Goal: Obtain resource: Download file/media

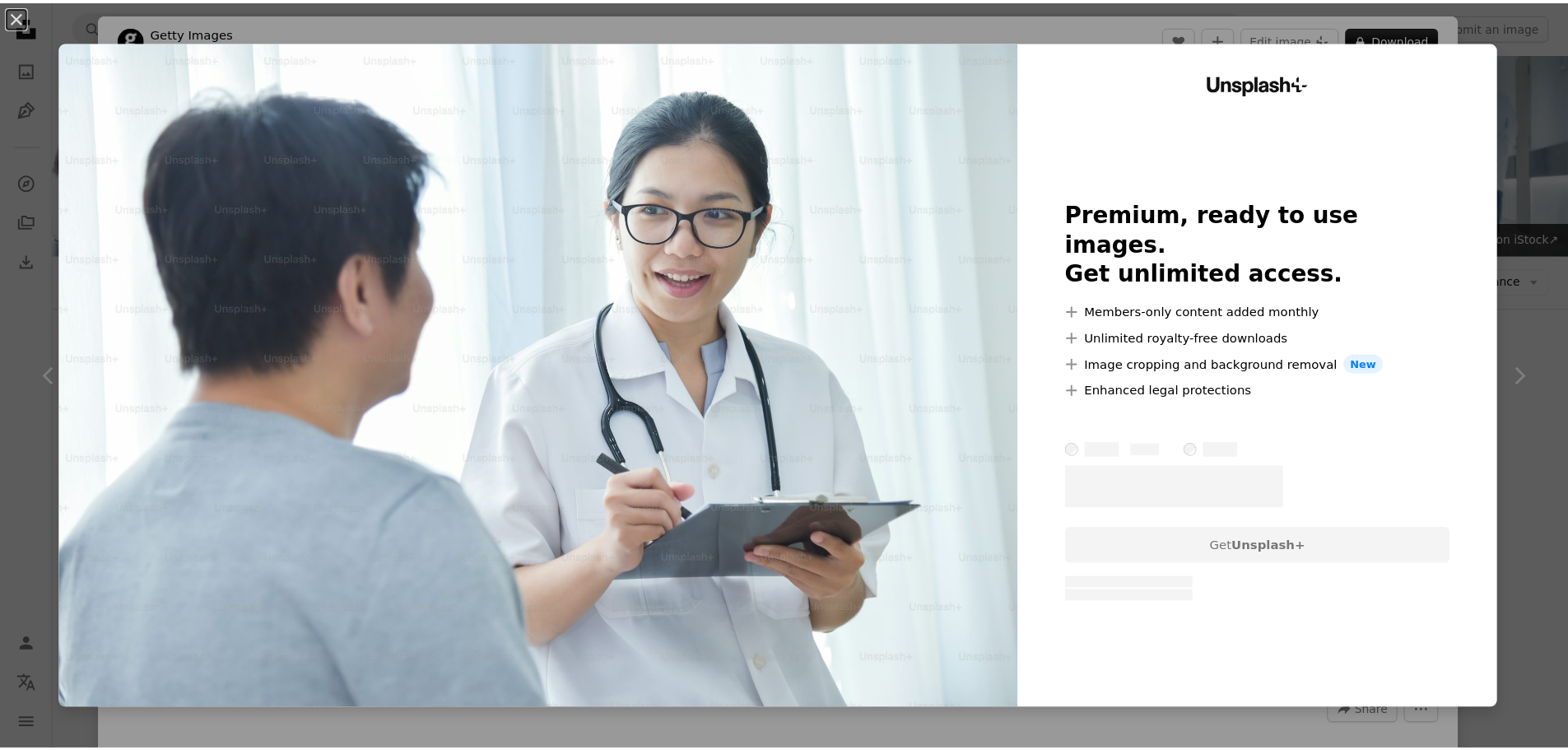
scroll to position [4128, 0]
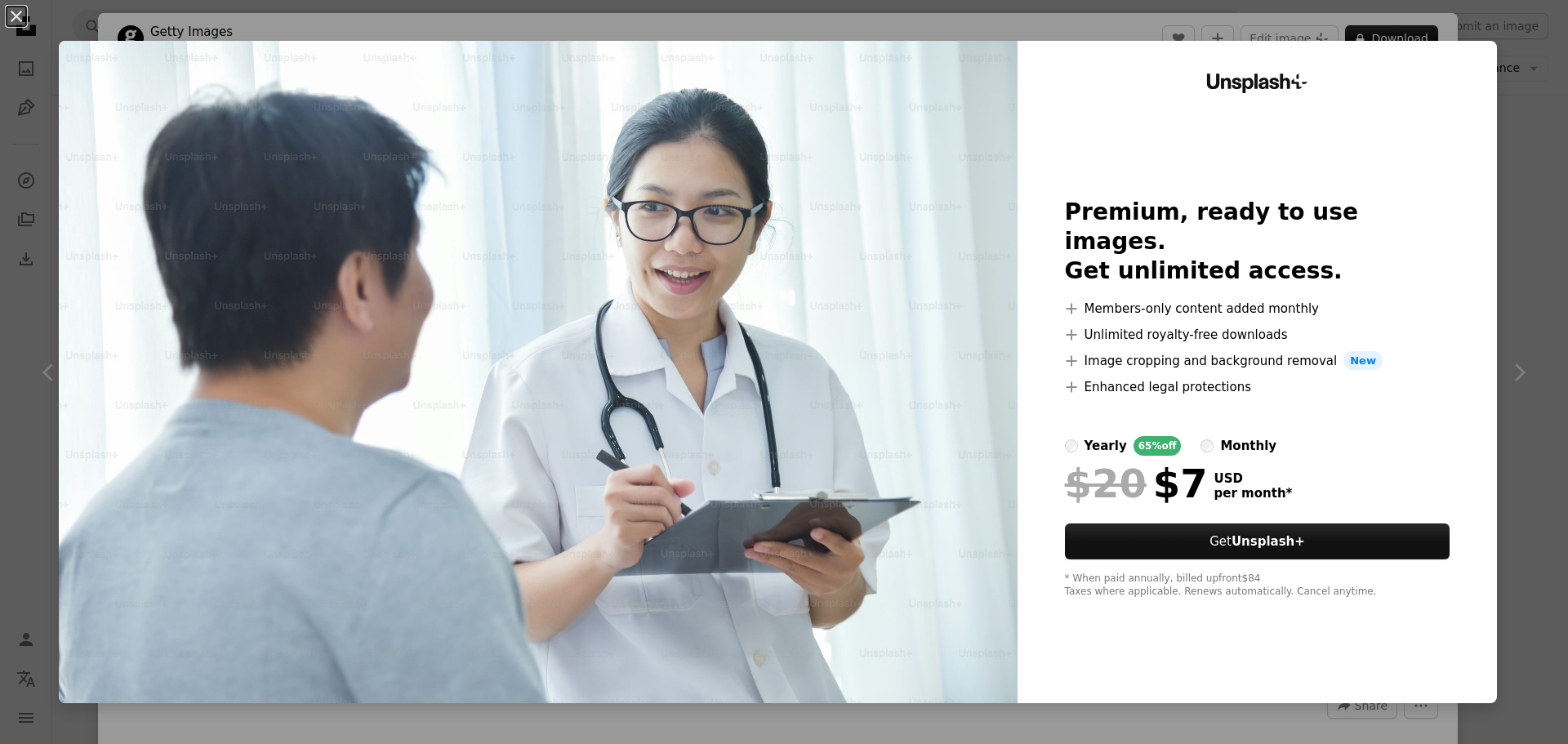
click at [1507, 206] on div "An X shape Unsplash+ Premium, ready to use images. Get unlimited access. A plus…" at bounding box center [784, 372] width 1568 height 744
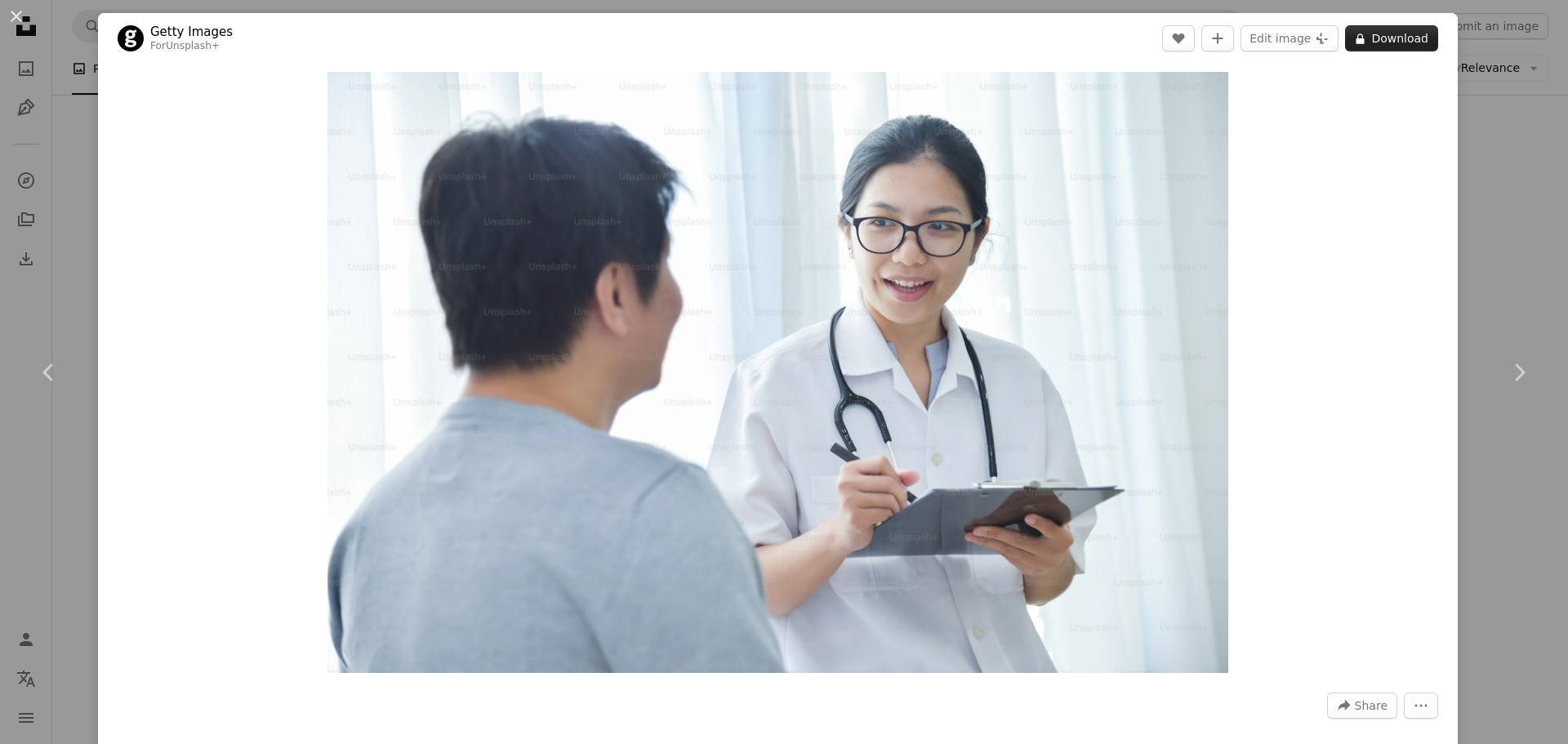
click at [1360, 29] on button "A lock Download" at bounding box center [1391, 38] width 93 height 26
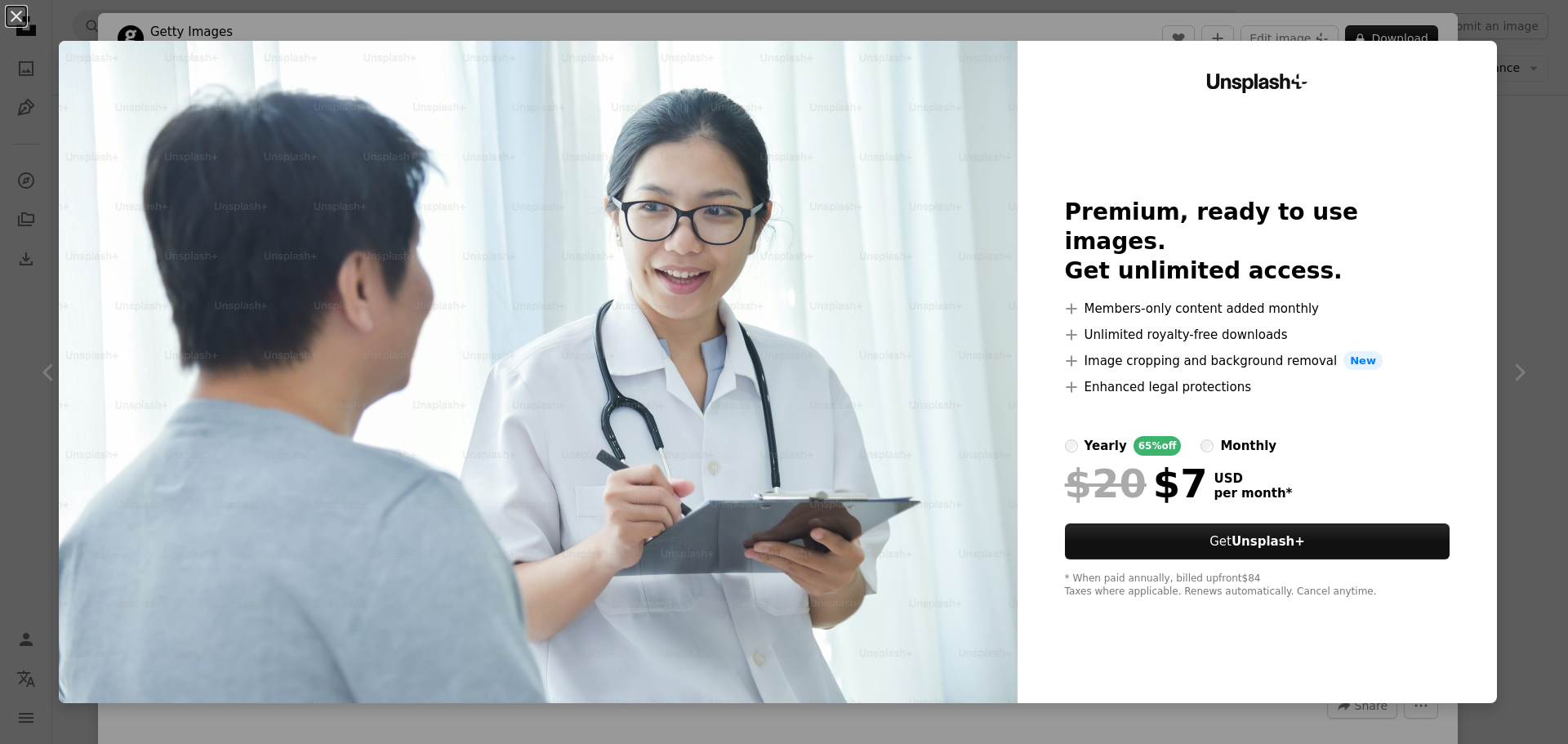
click at [1480, 208] on div "Unsplash+ Premium, ready to use images. Get unlimited access. A plus sign Membe…" at bounding box center [1257, 372] width 479 height 662
click at [1505, 200] on div "An X shape Unsplash+ Premium, ready to use images. Get unlimited access. A plus…" at bounding box center [784, 372] width 1568 height 744
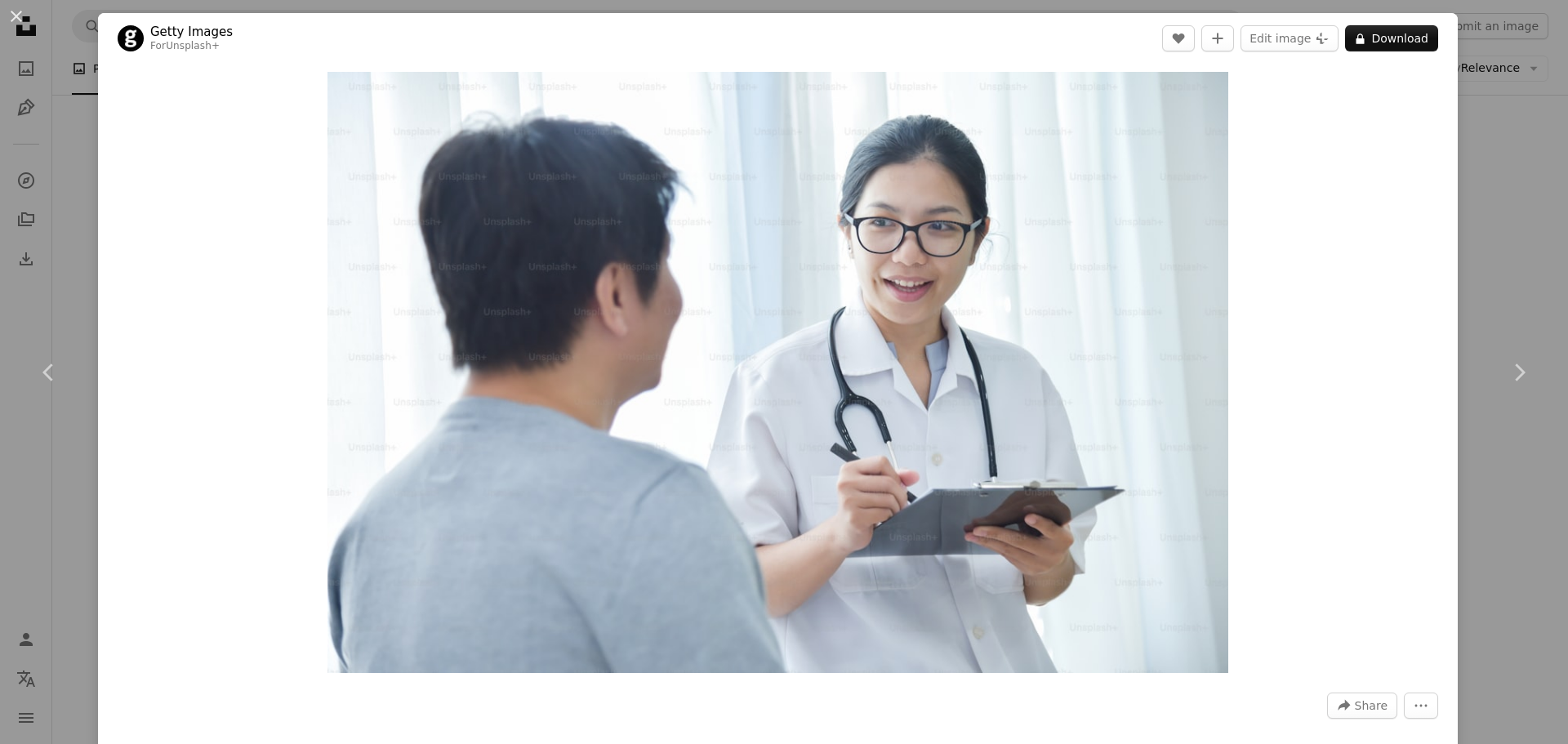
click at [1505, 200] on div "An X shape Chevron left Chevron right Getty Images For Unsplash+ A heart A plus…" at bounding box center [784, 372] width 1568 height 744
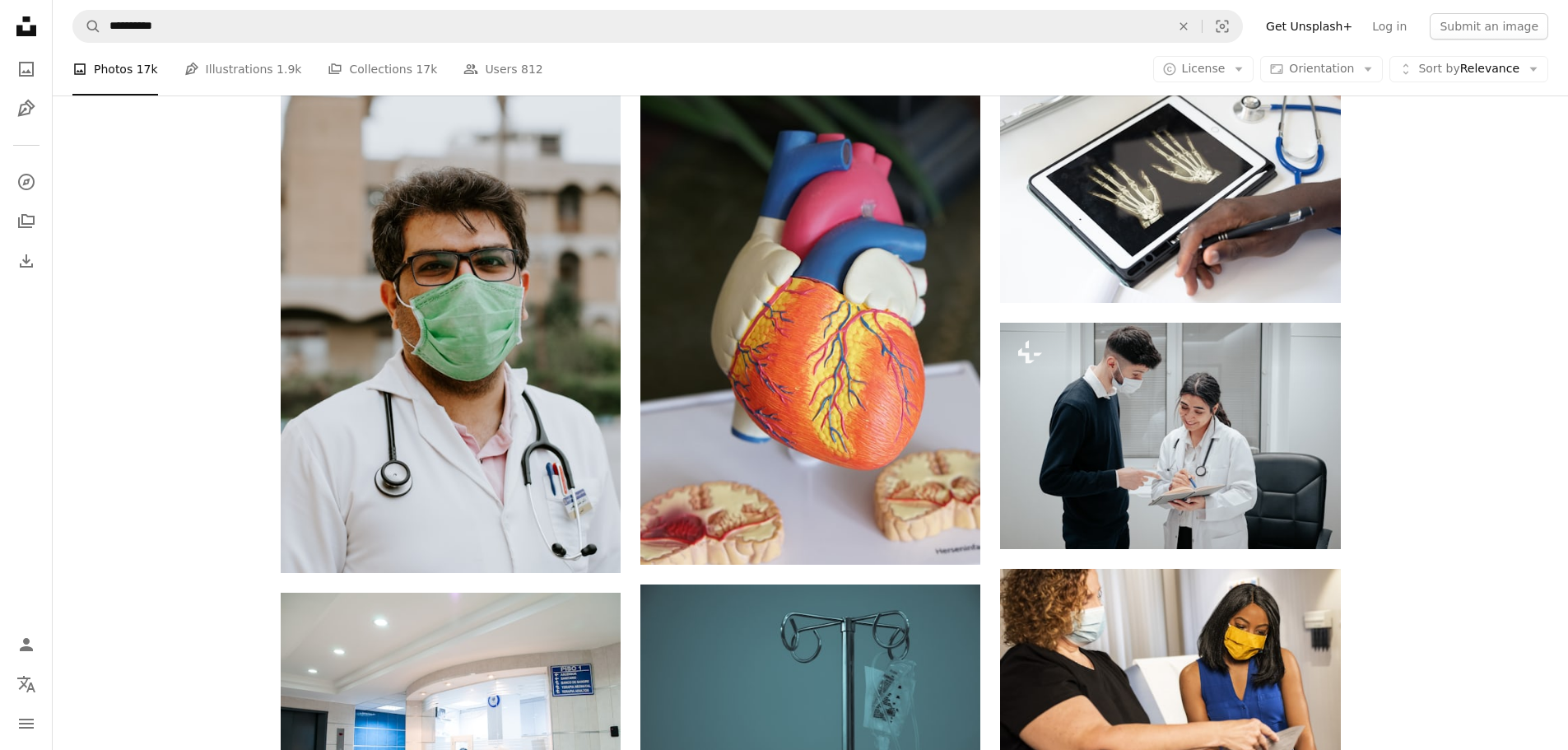
scroll to position [9235, 0]
